Goal: Manage account settings

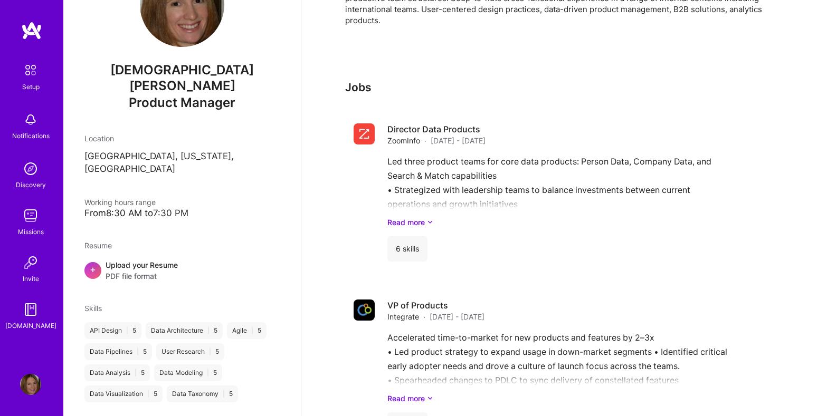
scroll to position [310, 0]
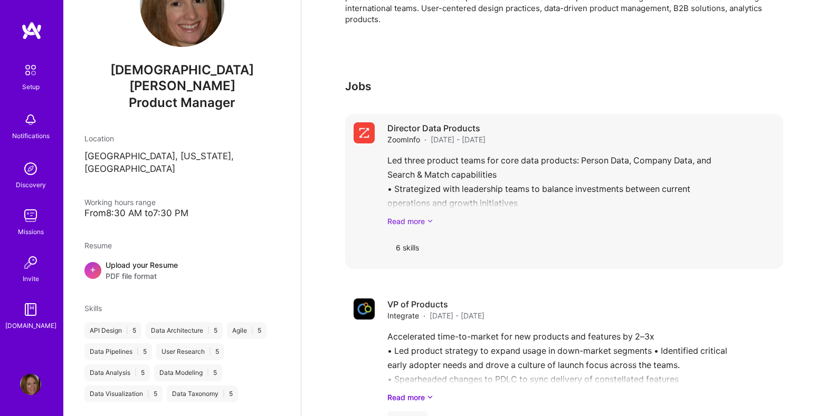
click at [426, 216] on link "Read more" at bounding box center [580, 221] width 387 height 11
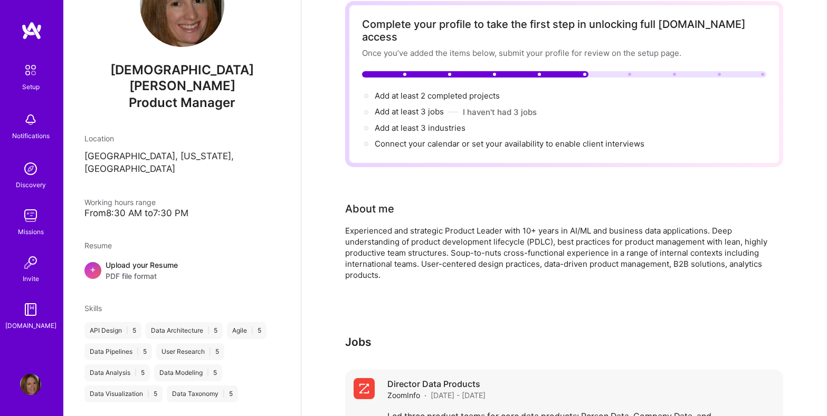
scroll to position [0, 0]
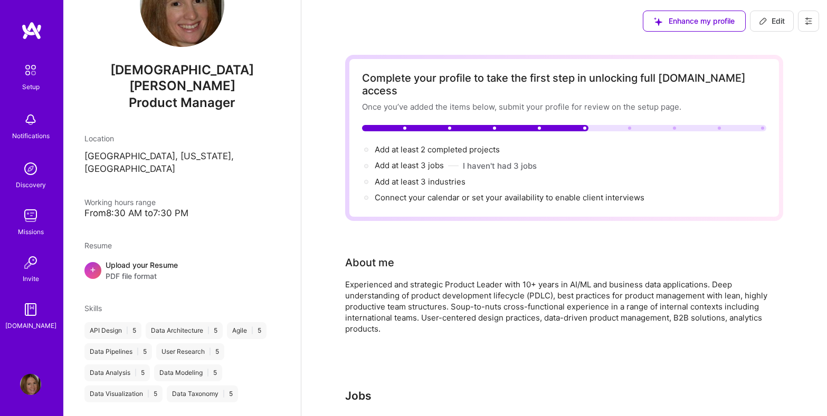
click at [768, 22] on span "Edit" at bounding box center [772, 21] width 26 height 11
select select "US"
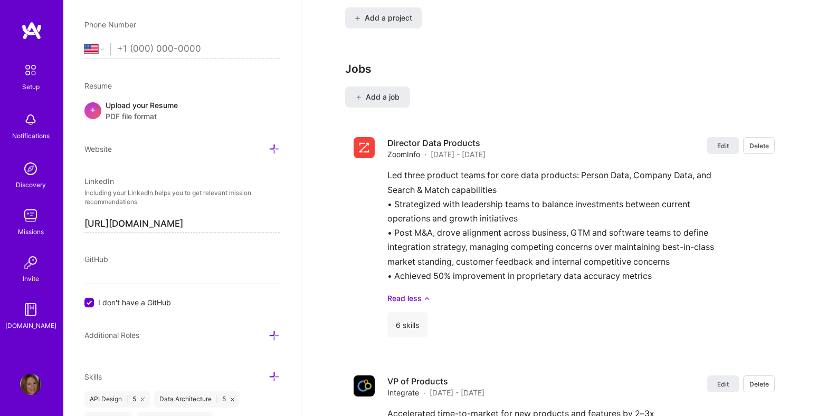
scroll to position [859, 0]
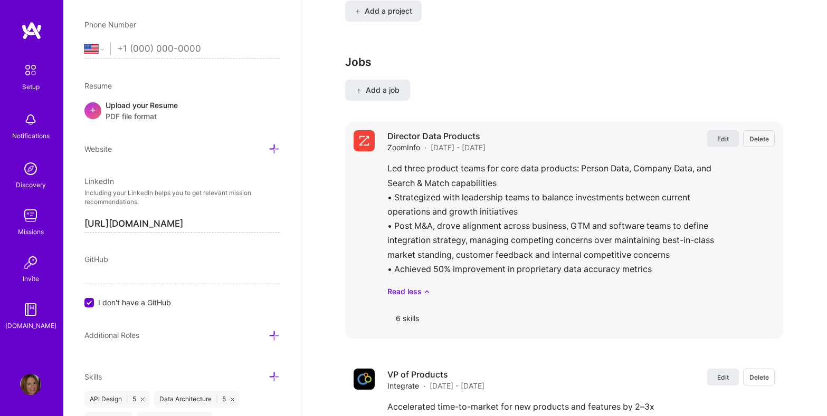
click at [725, 135] on span "Edit" at bounding box center [723, 139] width 12 height 9
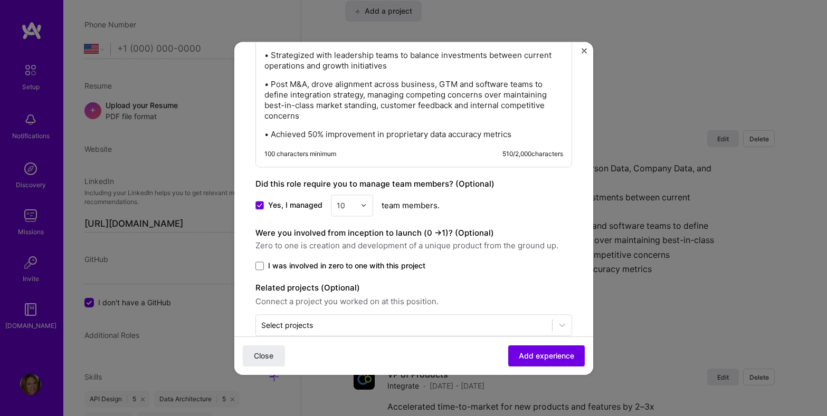
scroll to position [704, 0]
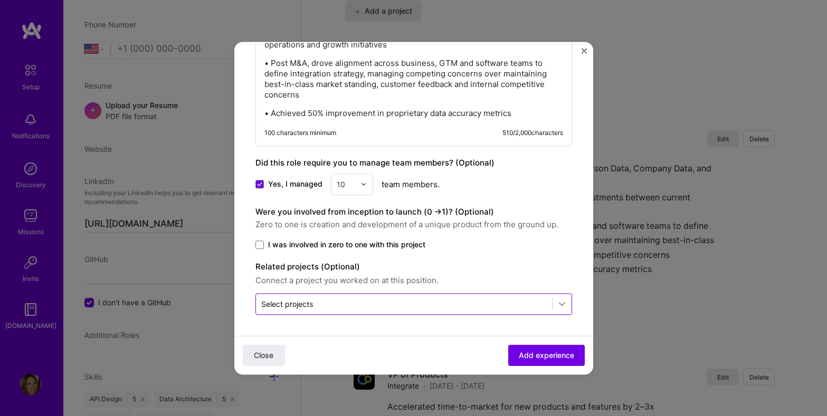
click at [561, 304] on icon at bounding box center [562, 304] width 11 height 11
click at [266, 356] on span "Close" at bounding box center [264, 355] width 20 height 11
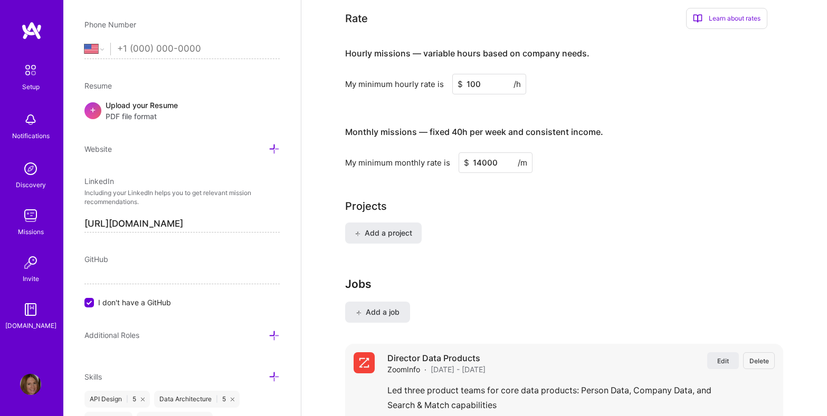
scroll to position [639, 0]
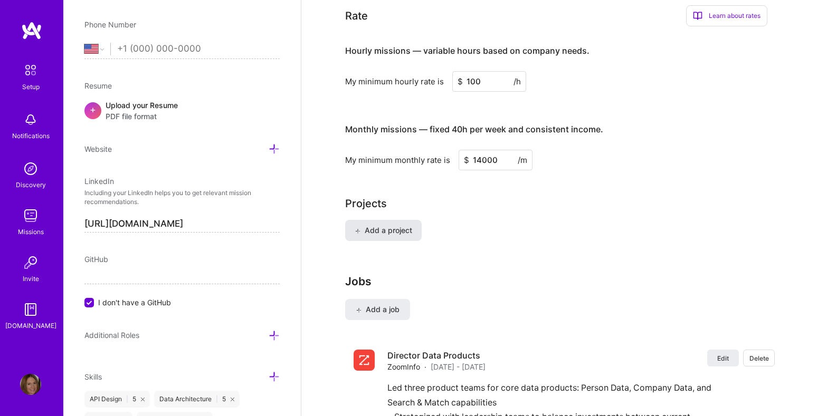
click at [388, 225] on span "Add a project" at bounding box center [384, 230] width 58 height 11
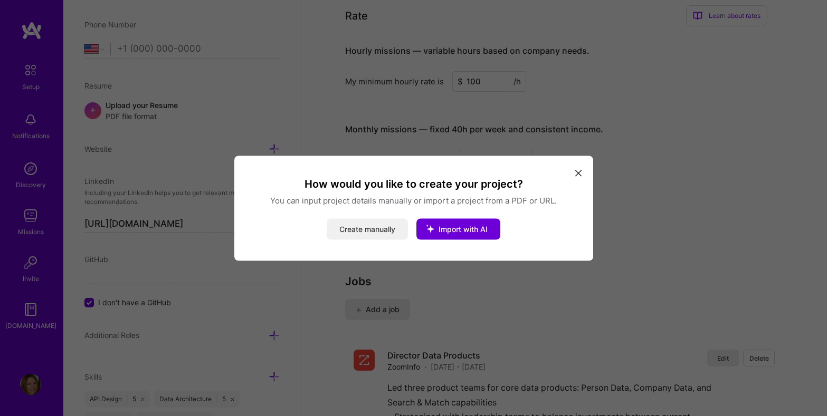
click at [348, 233] on button "Create manually" at bounding box center [367, 228] width 81 height 21
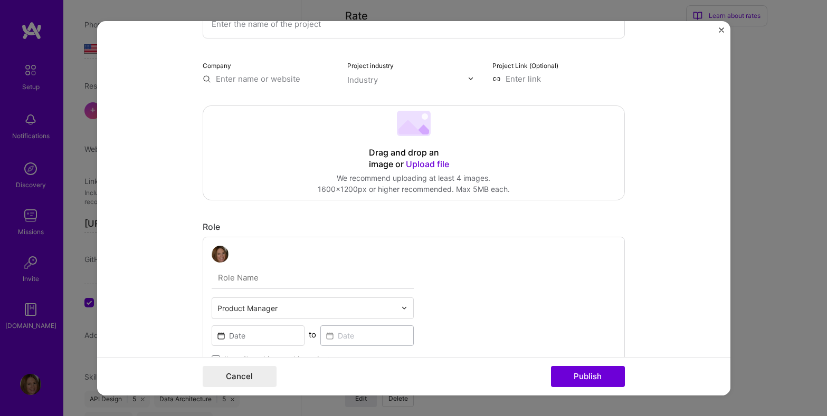
scroll to position [0, 0]
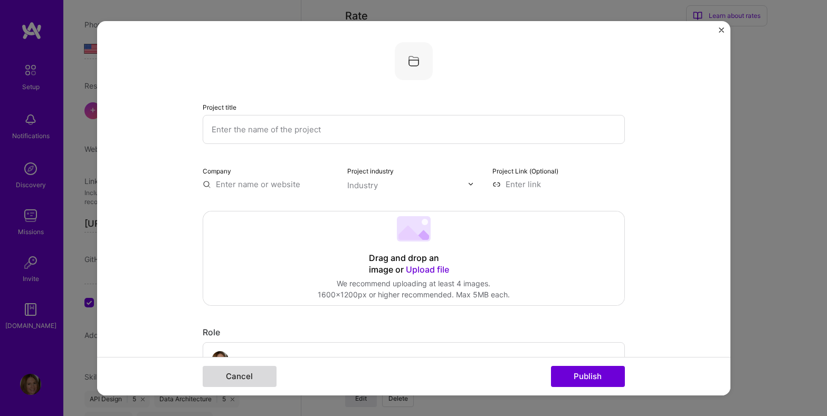
click at [217, 378] on button "Cancel" at bounding box center [240, 376] width 74 height 21
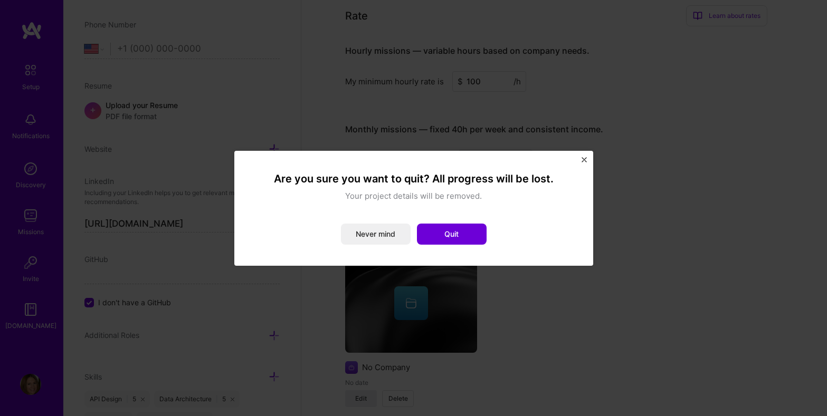
click at [437, 236] on button "Quit" at bounding box center [452, 234] width 70 height 21
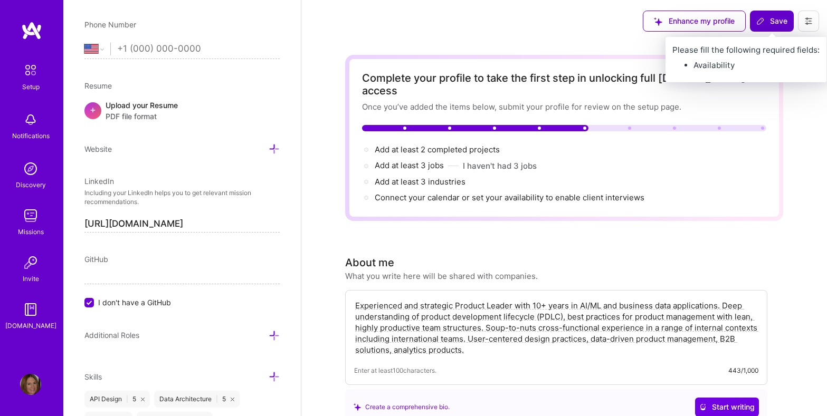
click at [775, 23] on span "Save" at bounding box center [771, 21] width 31 height 11
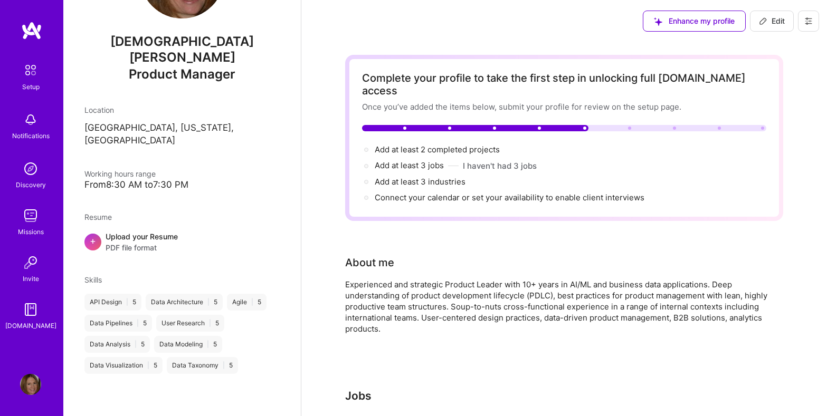
scroll to position [59, 0]
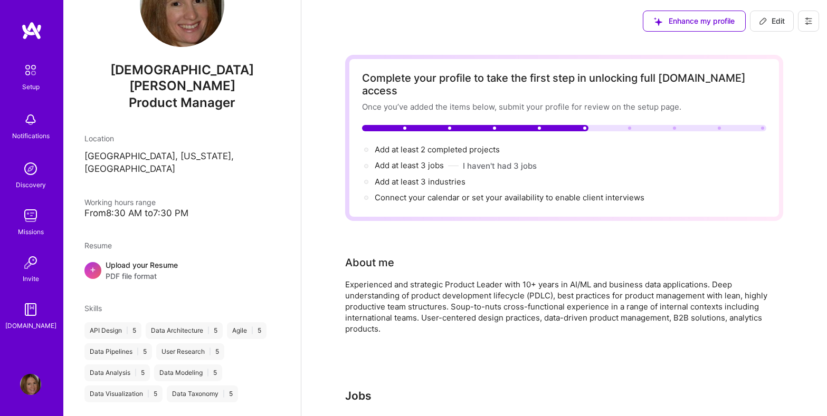
click at [33, 313] on img at bounding box center [30, 309] width 21 height 21
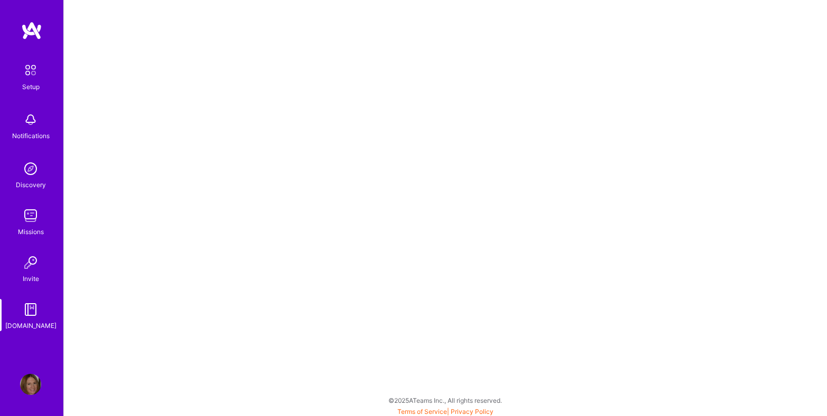
click at [29, 213] on img at bounding box center [30, 215] width 21 height 21
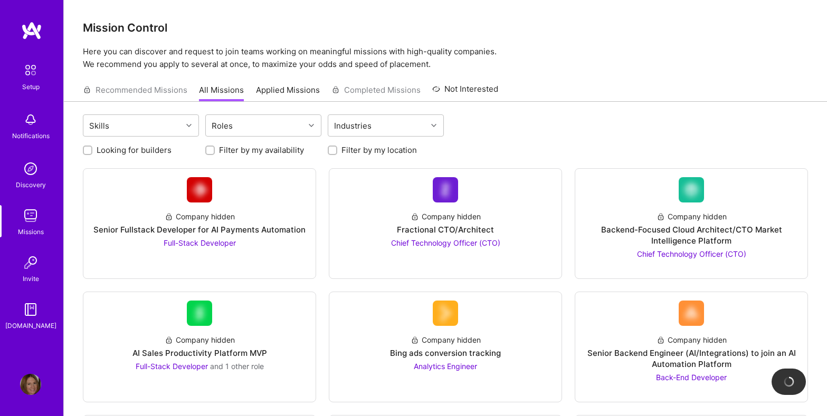
click at [31, 68] on img at bounding box center [31, 70] width 22 height 22
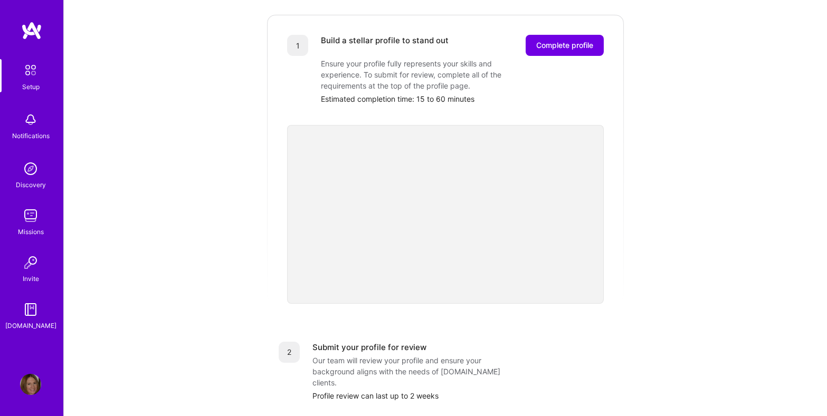
scroll to position [100, 0]
